Goal: Task Accomplishment & Management: Manage account settings

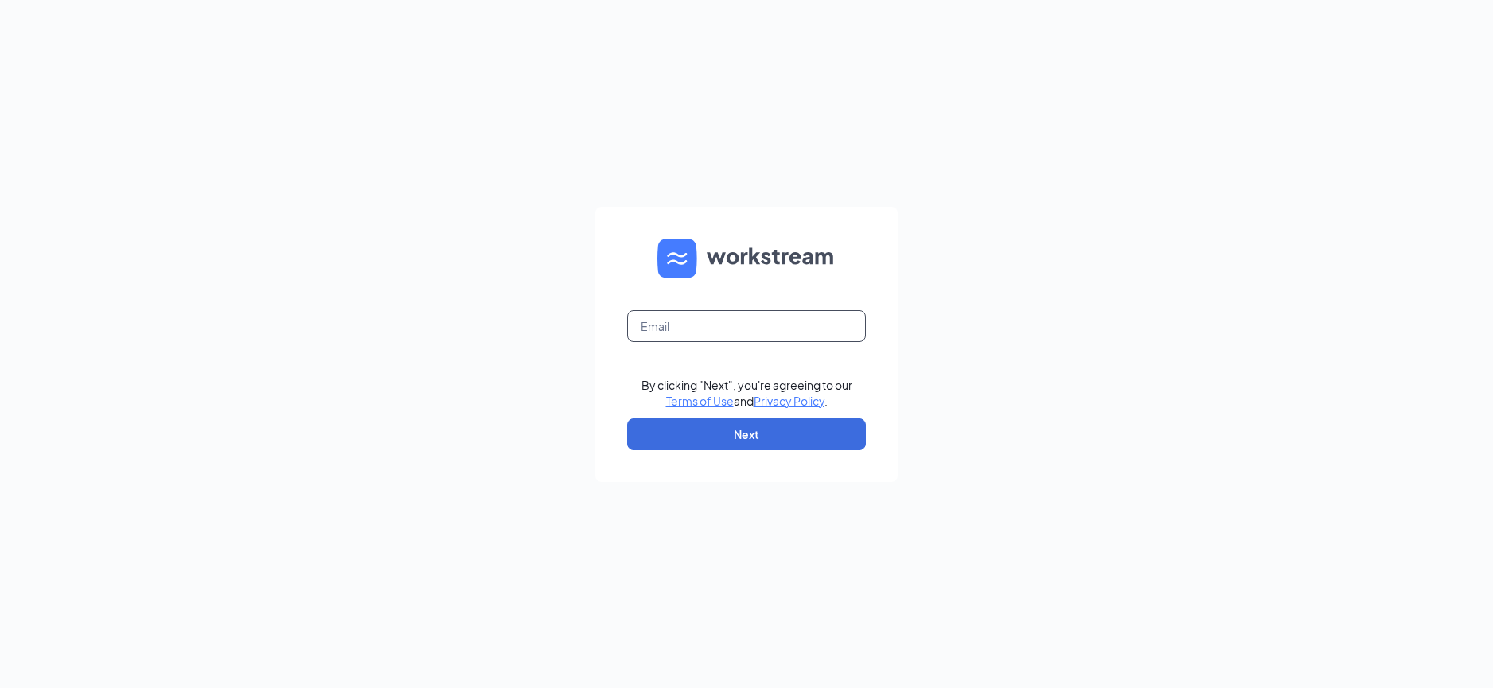
drag, startPoint x: 703, startPoint y: 329, endPoint x: 854, endPoint y: 210, distance: 191.5
click at [731, 319] on input "text" at bounding box center [746, 326] width 239 height 32
type input "rs024662@tacobell.com"
click at [767, 438] on button "Next" at bounding box center [746, 435] width 239 height 32
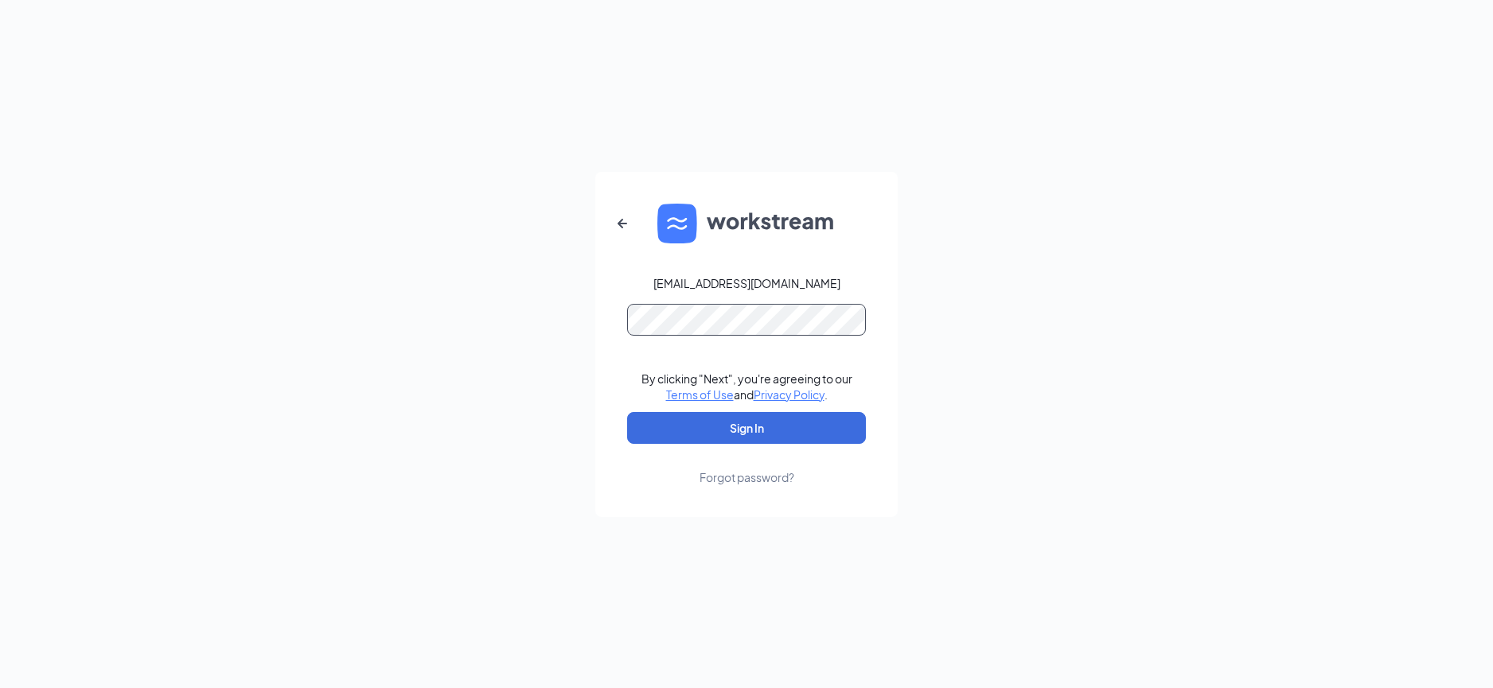
click at [627, 412] on button "Sign In" at bounding box center [746, 428] width 239 height 32
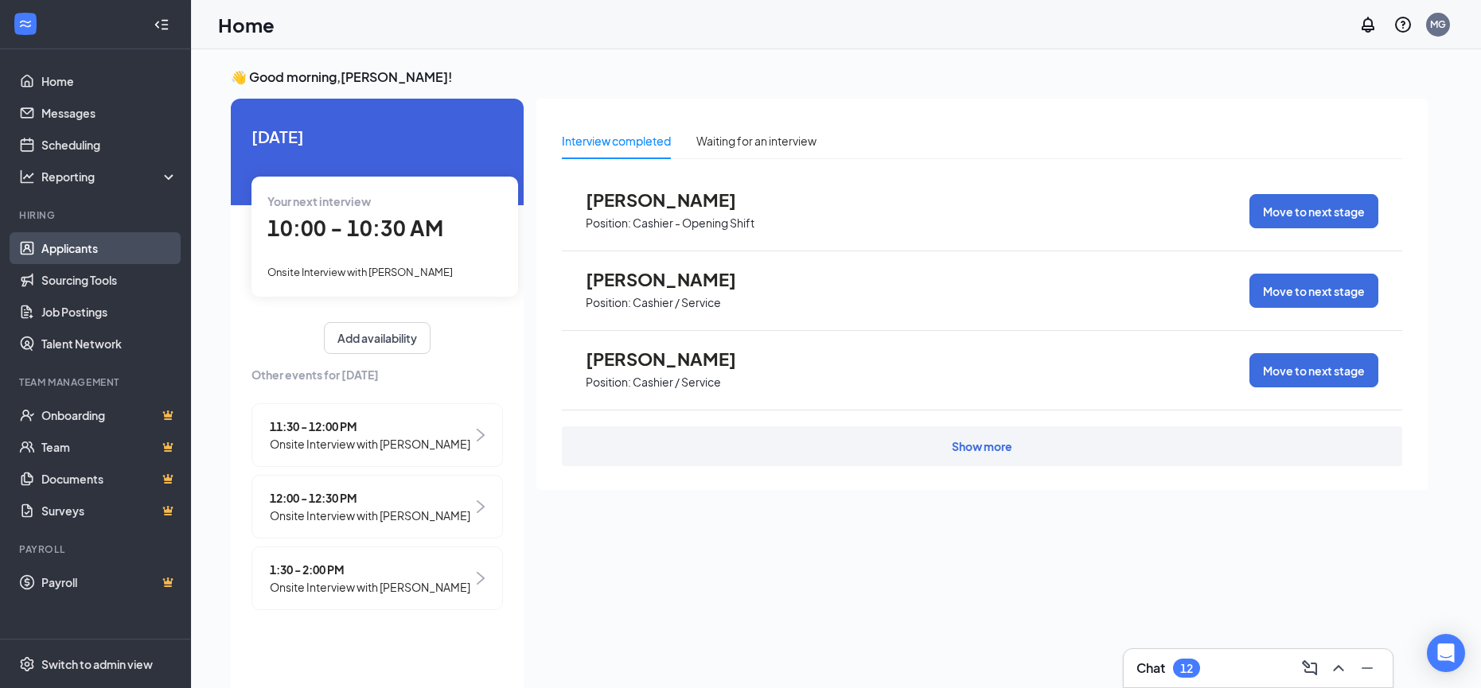
click at [76, 251] on link "Applicants" at bounding box center [109, 248] width 136 height 32
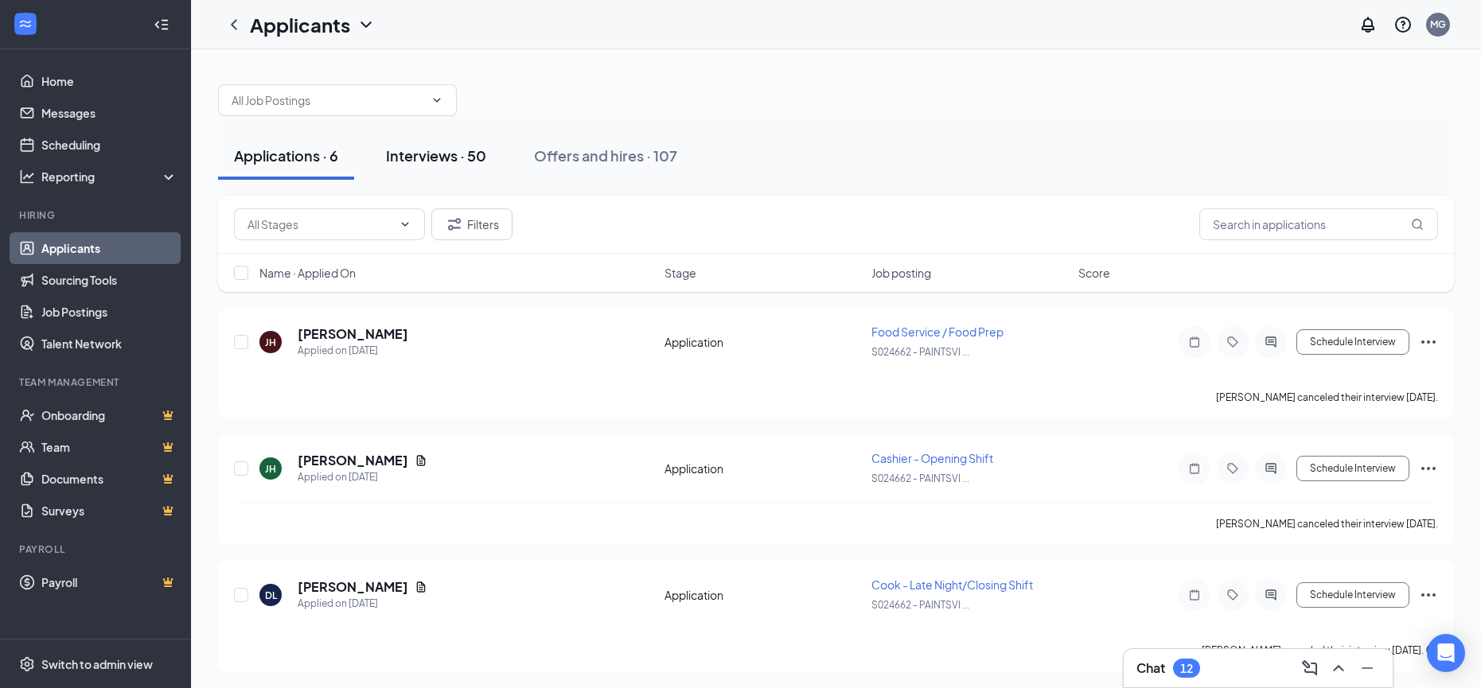
click at [444, 155] on div "Interviews · 50" at bounding box center [436, 156] width 100 height 20
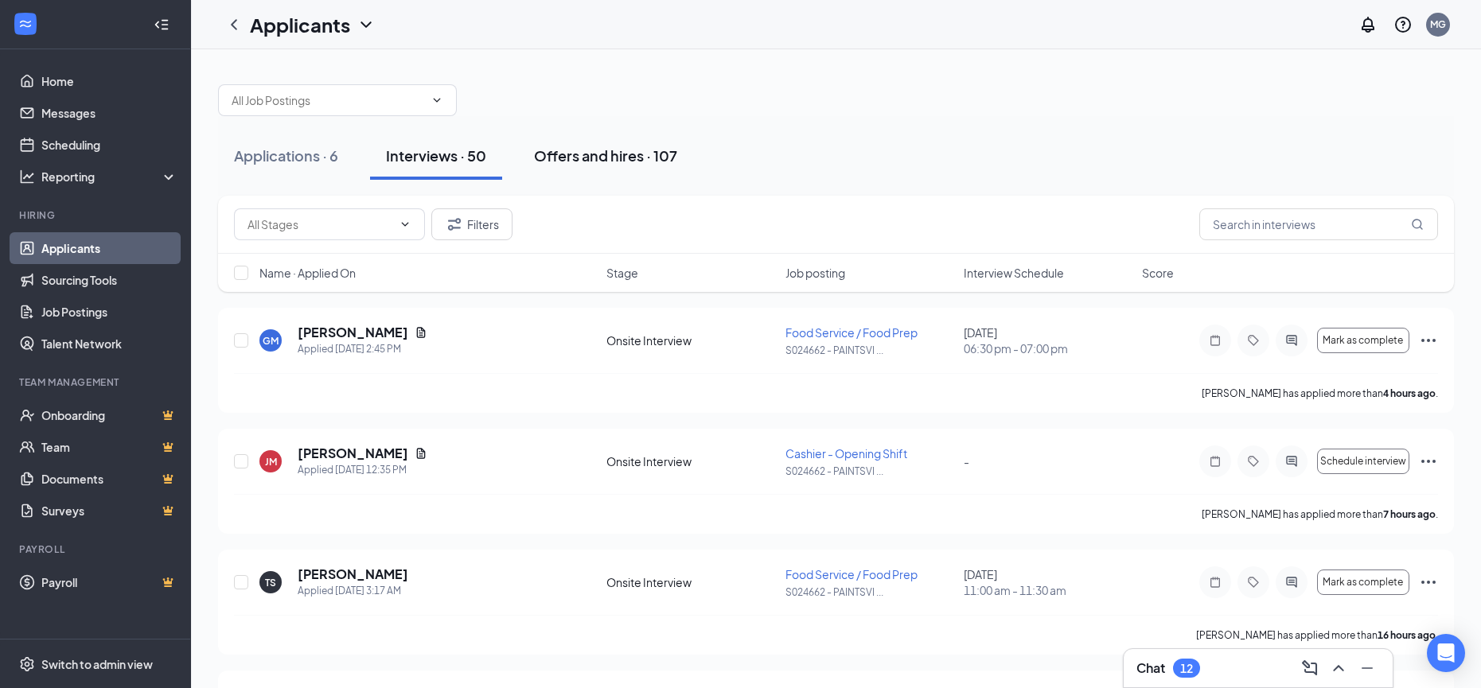
click at [568, 155] on div "Offers and hires · 107" at bounding box center [605, 156] width 143 height 20
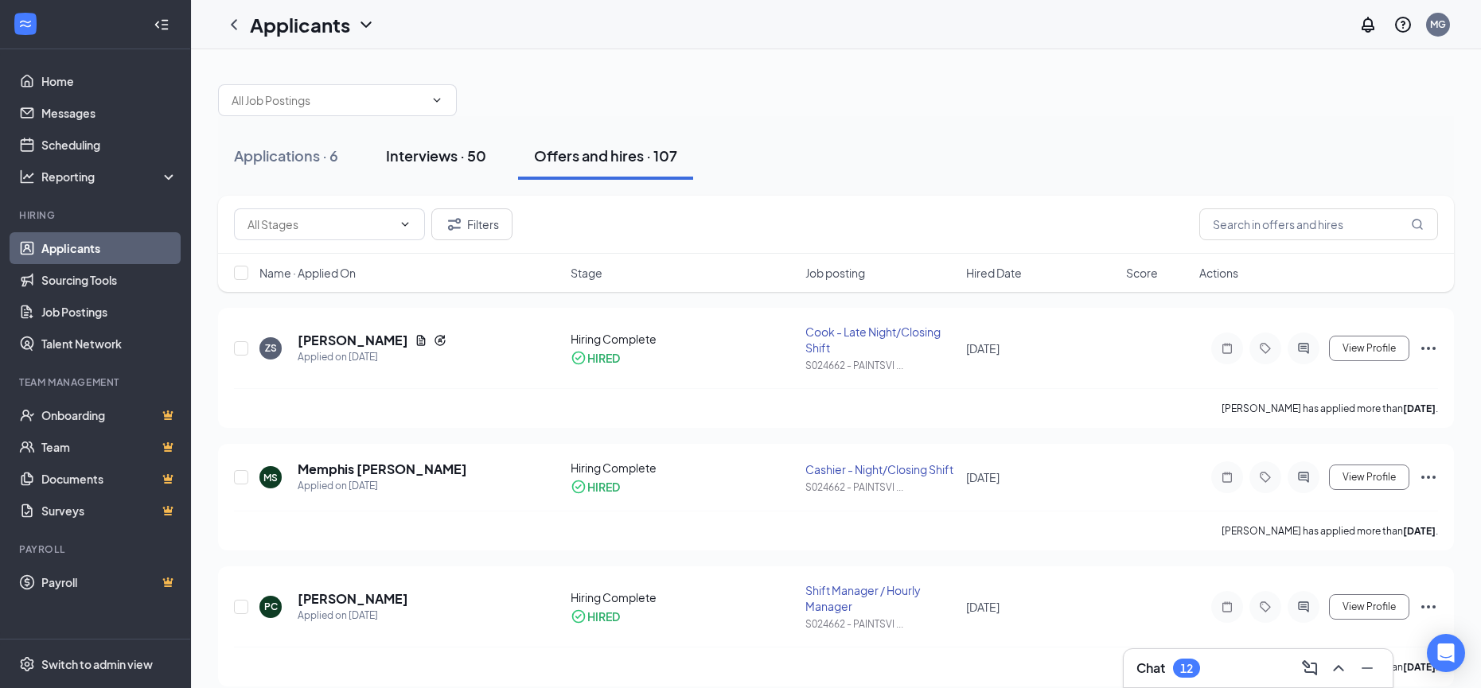
click at [426, 161] on div "Interviews · 50" at bounding box center [436, 156] width 100 height 20
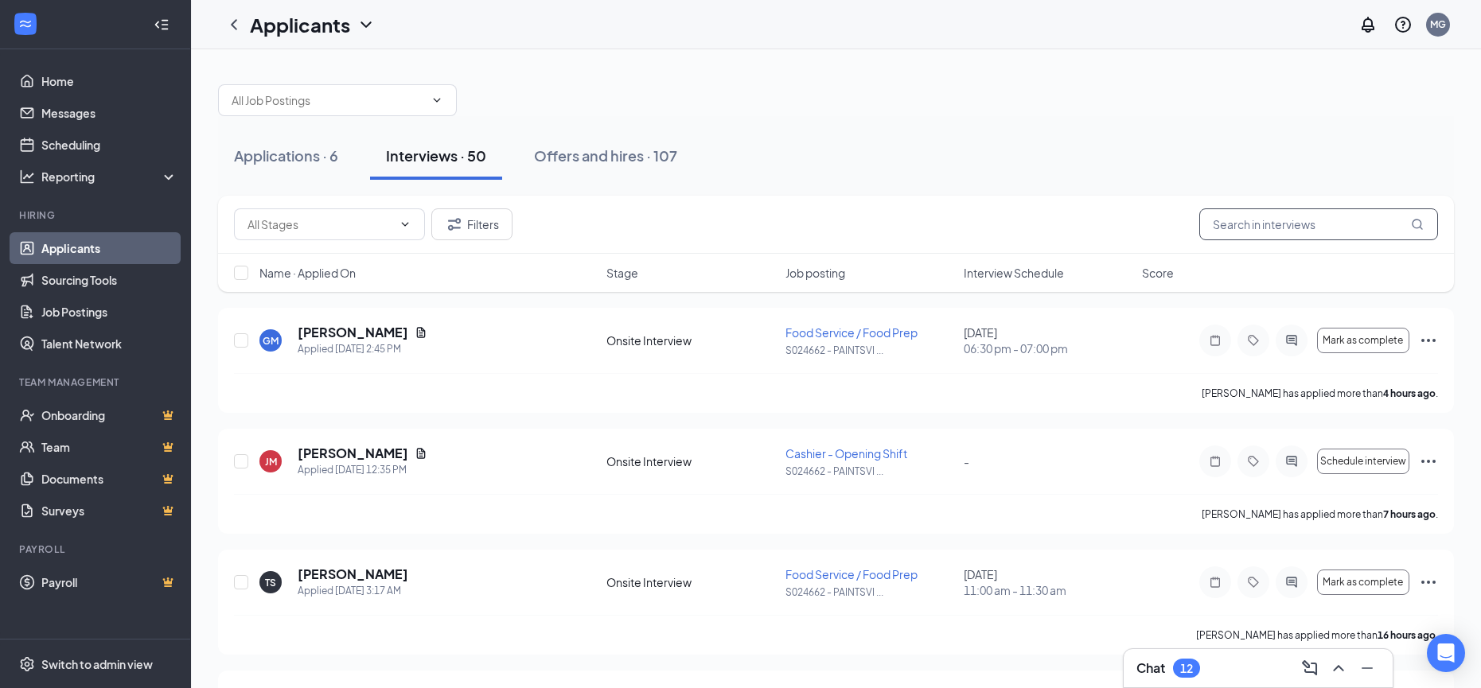
click at [1269, 224] on input "text" at bounding box center [1318, 224] width 239 height 32
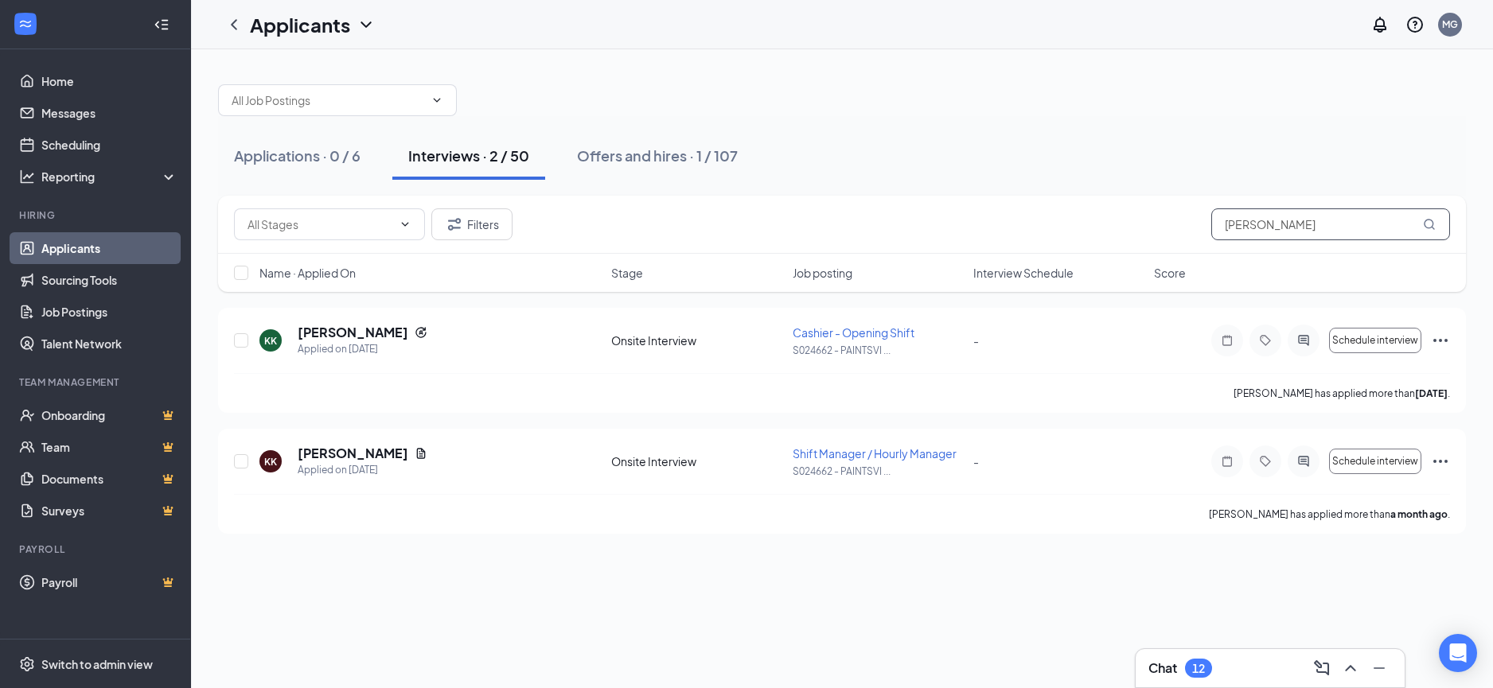
type input "[PERSON_NAME]"
click at [1435, 341] on icon "Ellipses" at bounding box center [1440, 340] width 14 height 3
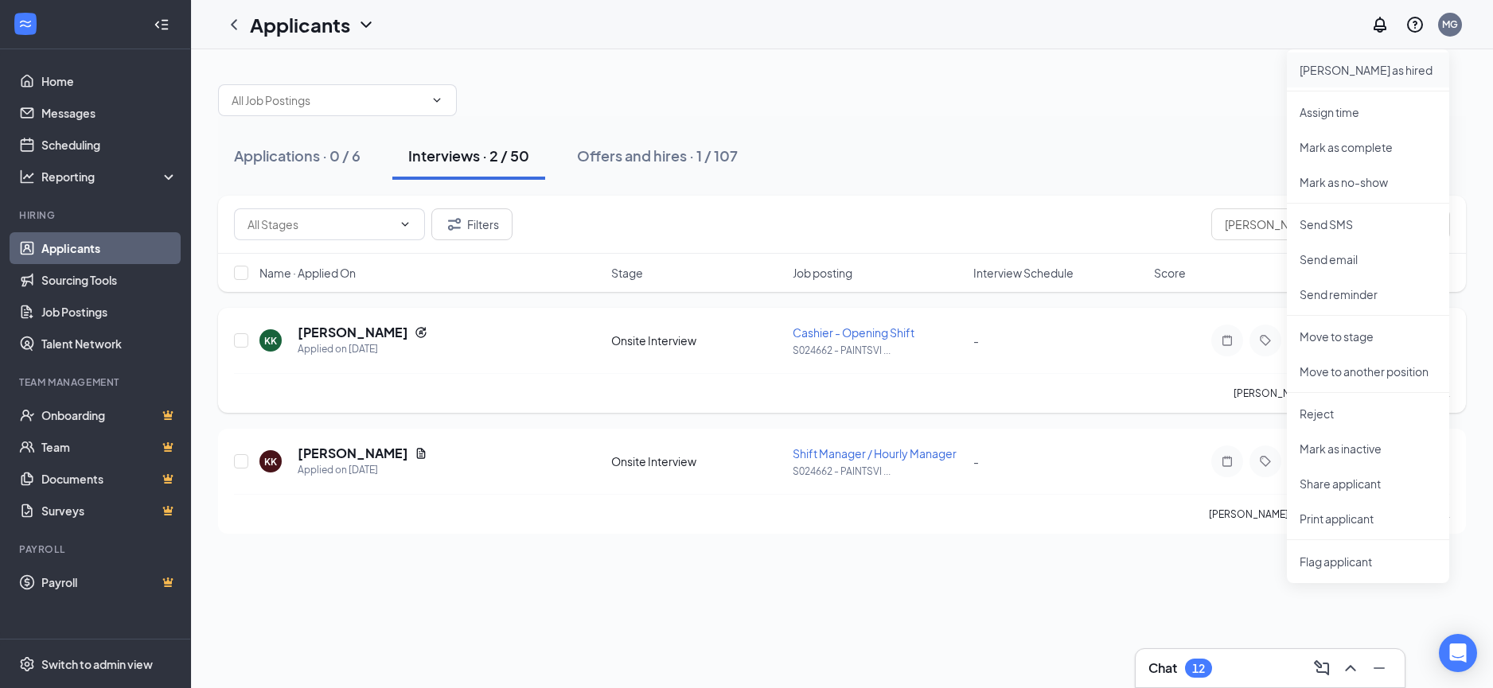
click at [1331, 71] on p "[PERSON_NAME] as hired" at bounding box center [1367, 70] width 137 height 16
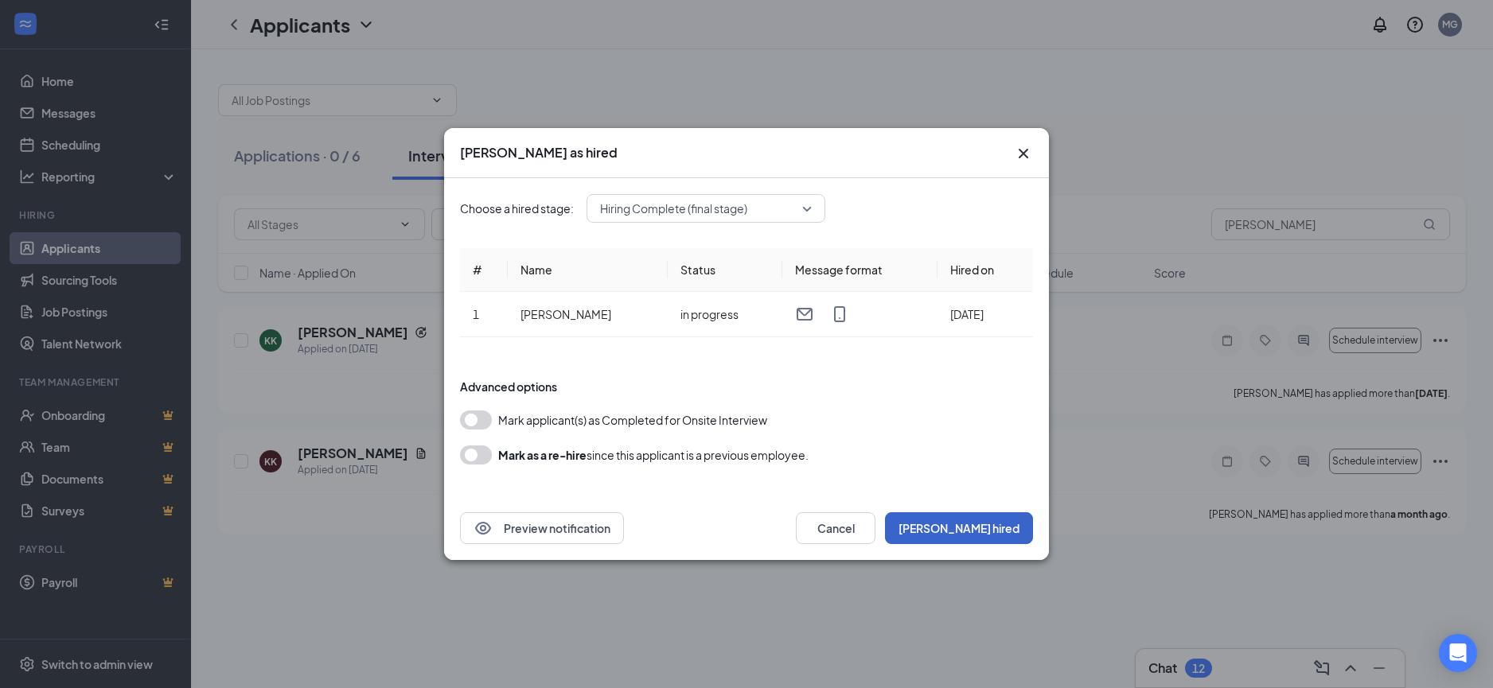
click at [991, 531] on button "[PERSON_NAME] hired" at bounding box center [959, 528] width 148 height 32
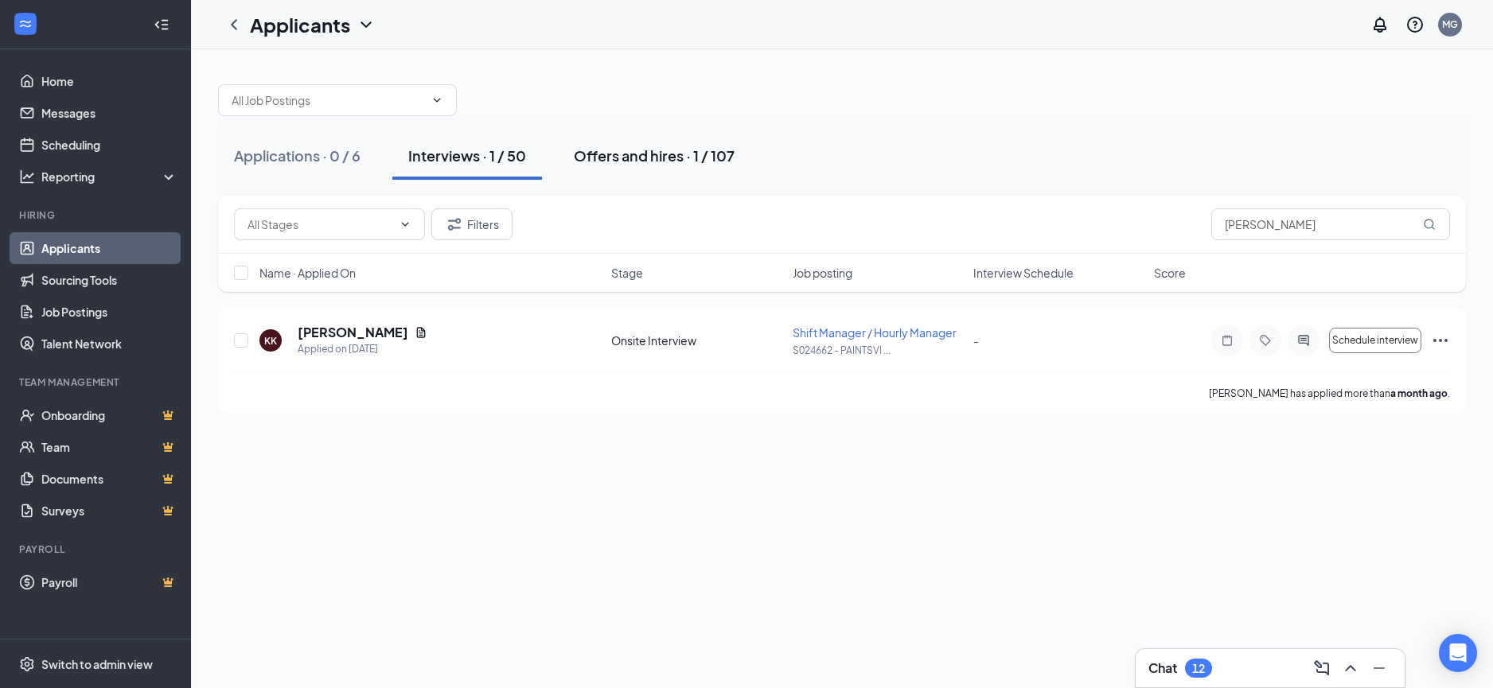
click at [640, 149] on div "Offers and hires · 1 / 107" at bounding box center [654, 156] width 161 height 20
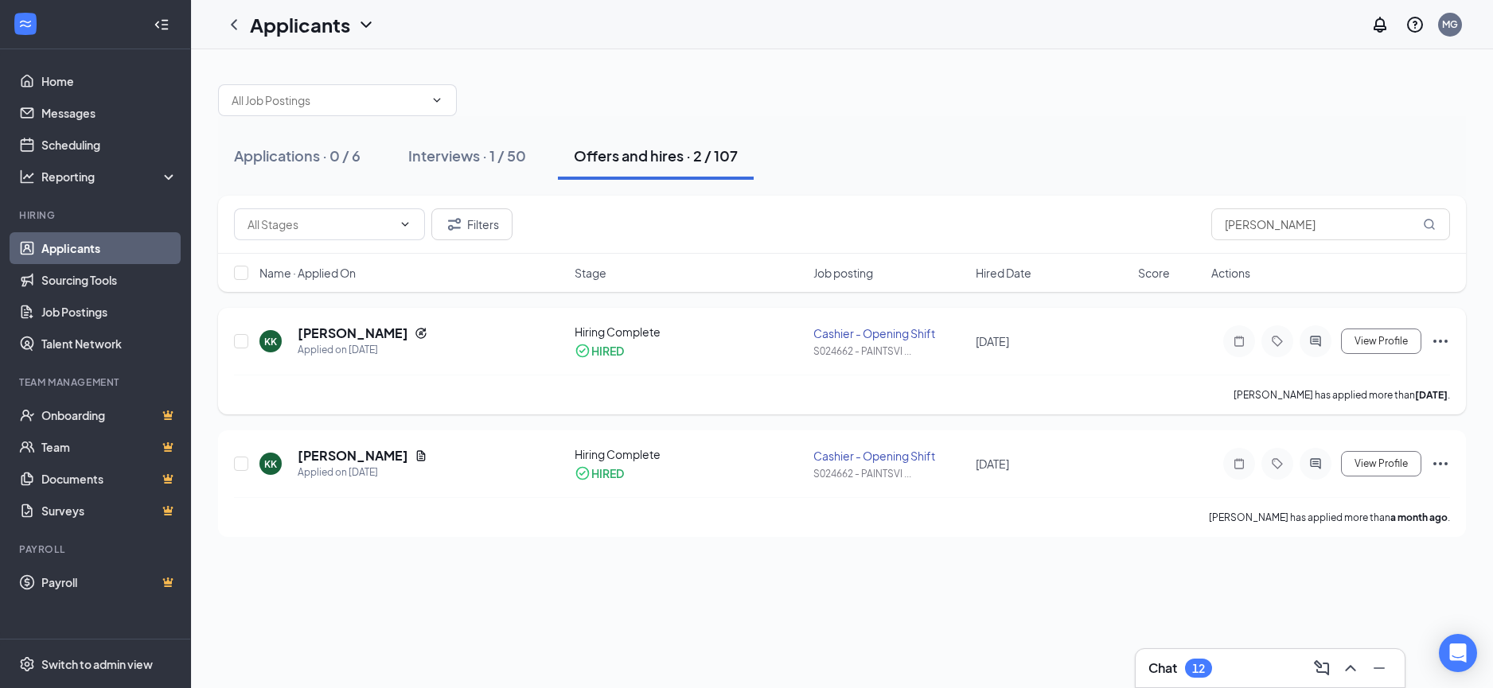
click at [1445, 342] on icon "Ellipses" at bounding box center [1440, 341] width 14 height 3
click at [1302, 197] on p "Move to stage" at bounding box center [1368, 205] width 137 height 16
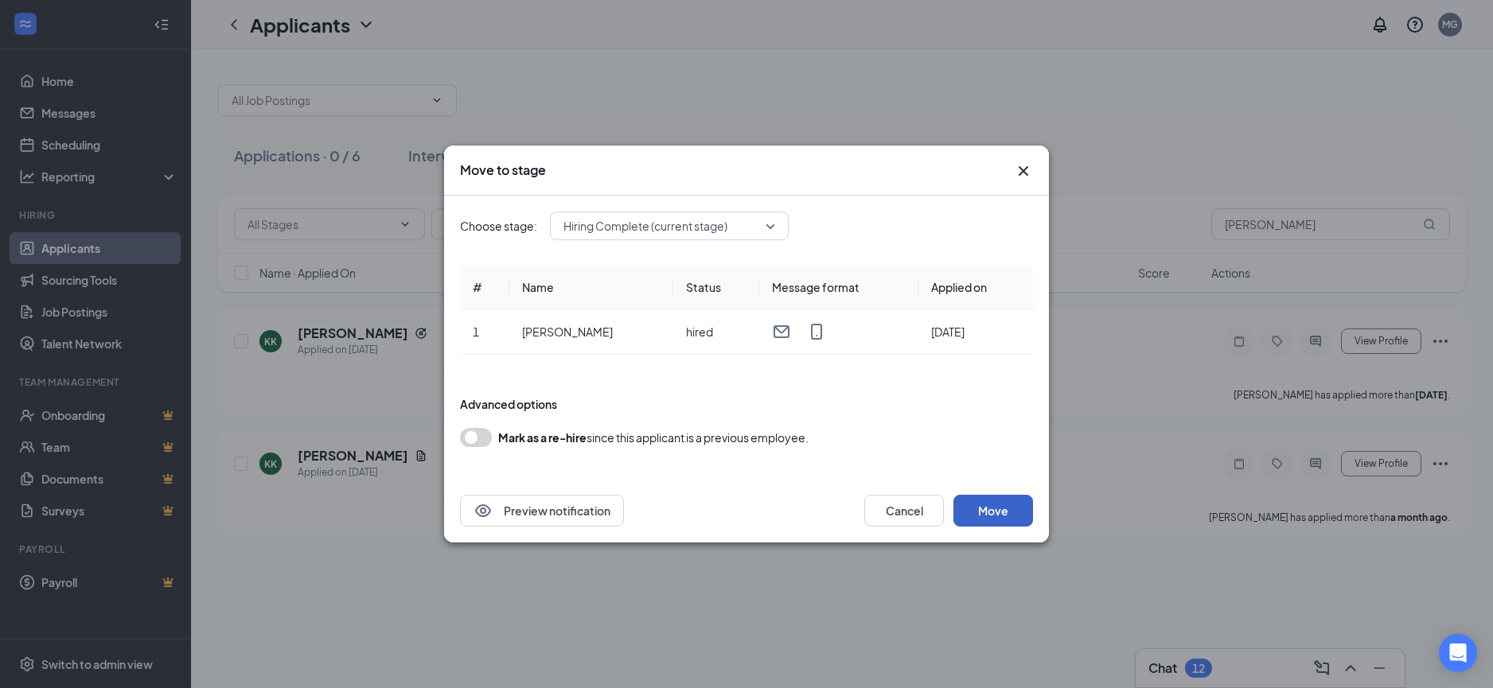
click at [999, 517] on button "Move" at bounding box center [993, 511] width 80 height 32
